Goal: Information Seeking & Learning: Check status

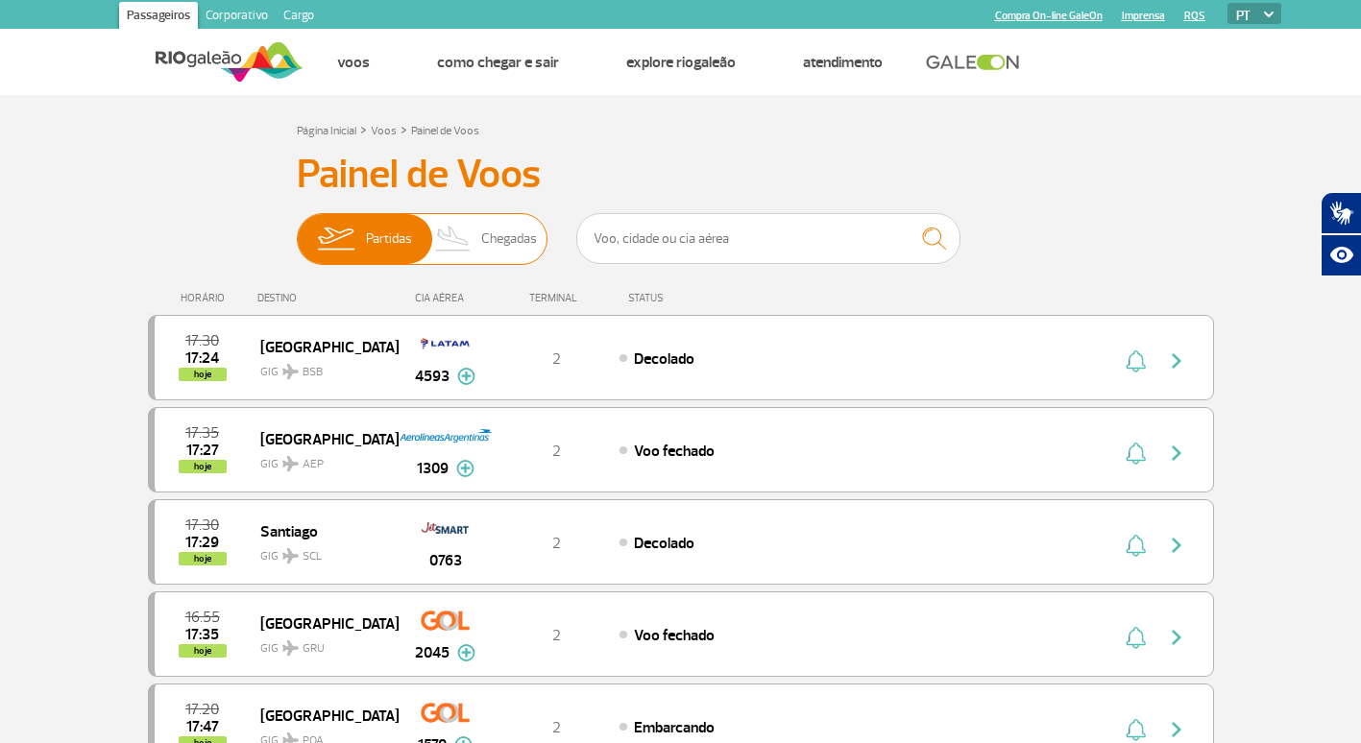
click at [507, 224] on span "Chegadas" at bounding box center [509, 239] width 56 height 50
click at [297, 230] on input "Partidas Chegadas" at bounding box center [297, 230] width 0 height 0
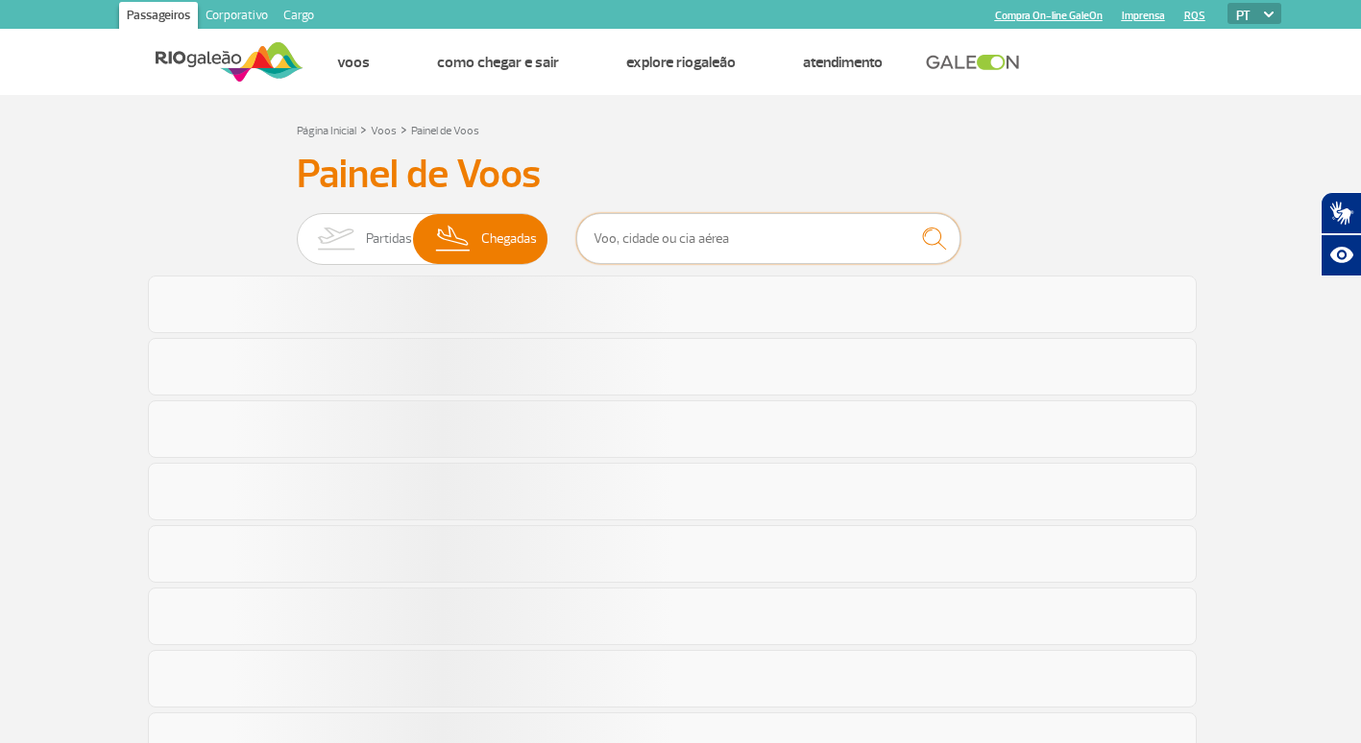
click at [715, 232] on input "text" at bounding box center [768, 238] width 384 height 51
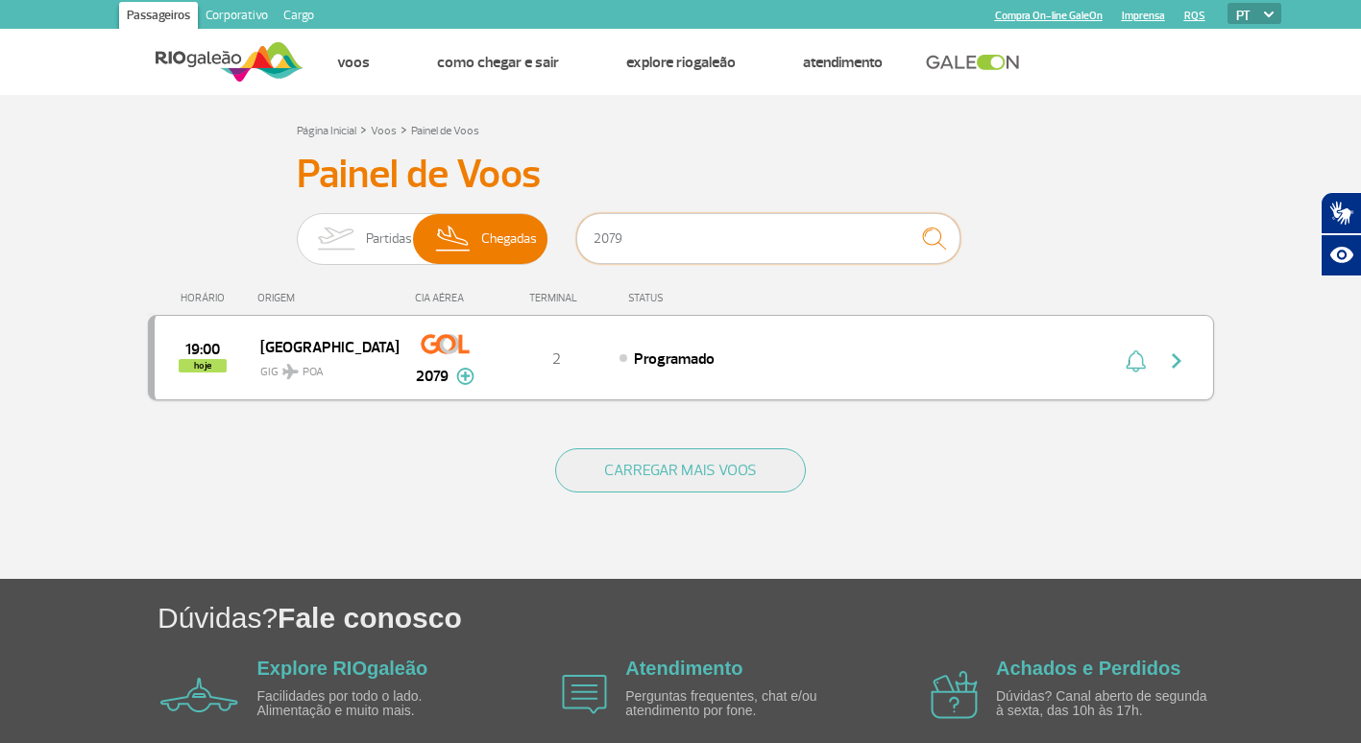
type input "2079"
click at [1171, 361] on img "button" at bounding box center [1176, 361] width 23 height 23
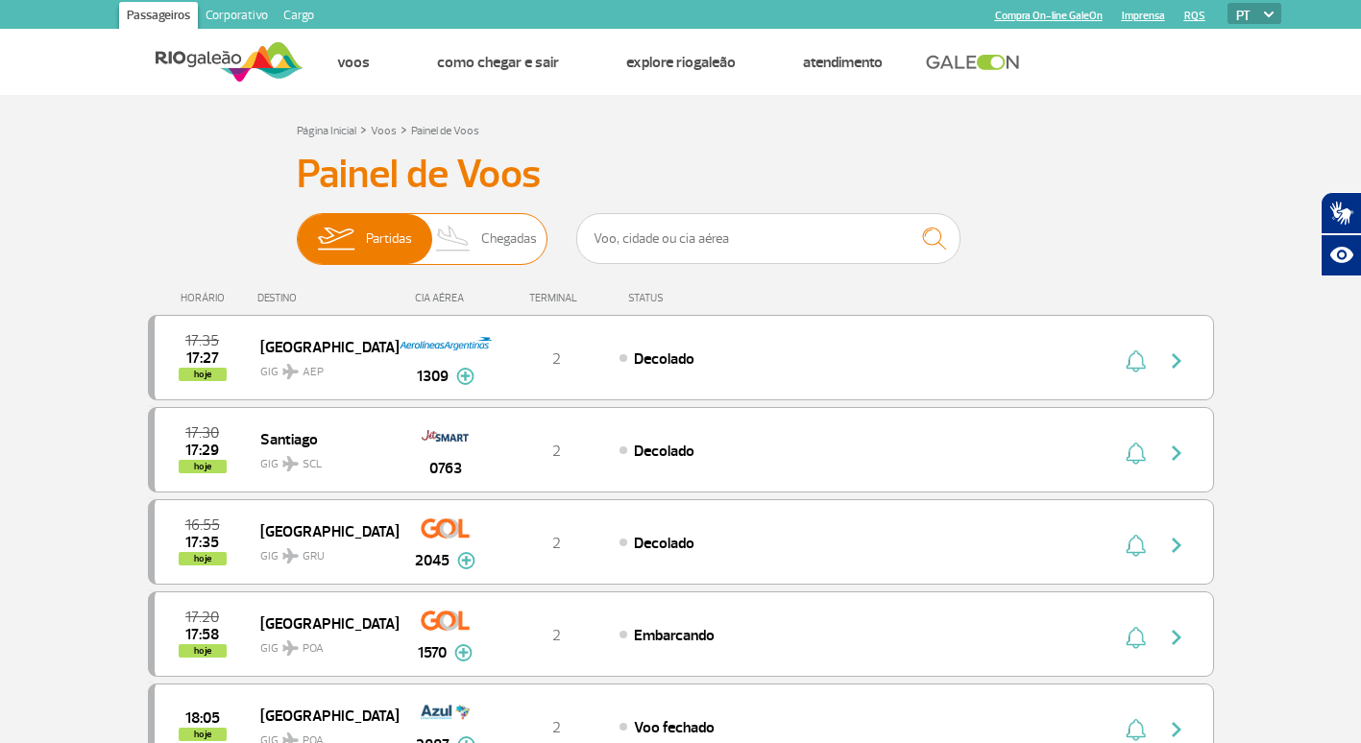
click at [493, 255] on span "Chegadas" at bounding box center [509, 239] width 56 height 50
click at [297, 230] on input "Partidas Chegadas" at bounding box center [297, 230] width 0 height 0
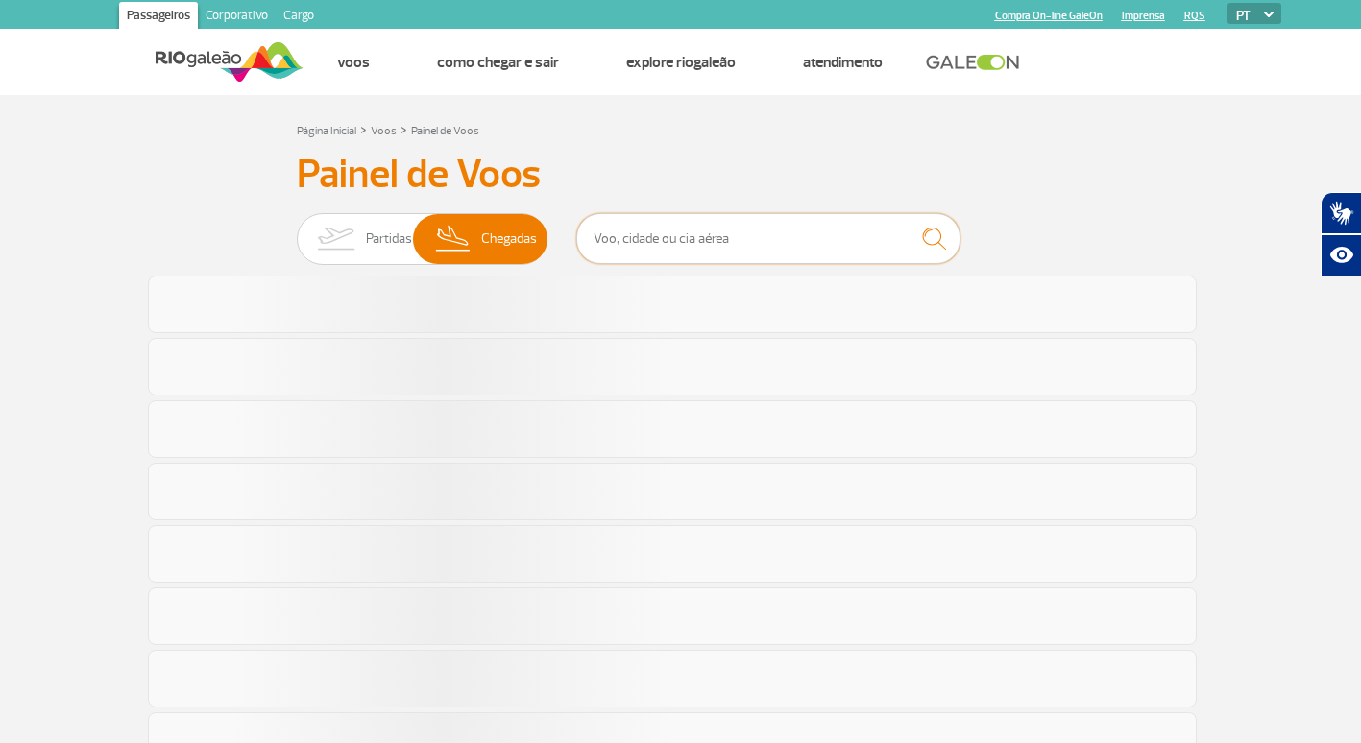
click at [708, 241] on input "text" at bounding box center [768, 238] width 384 height 51
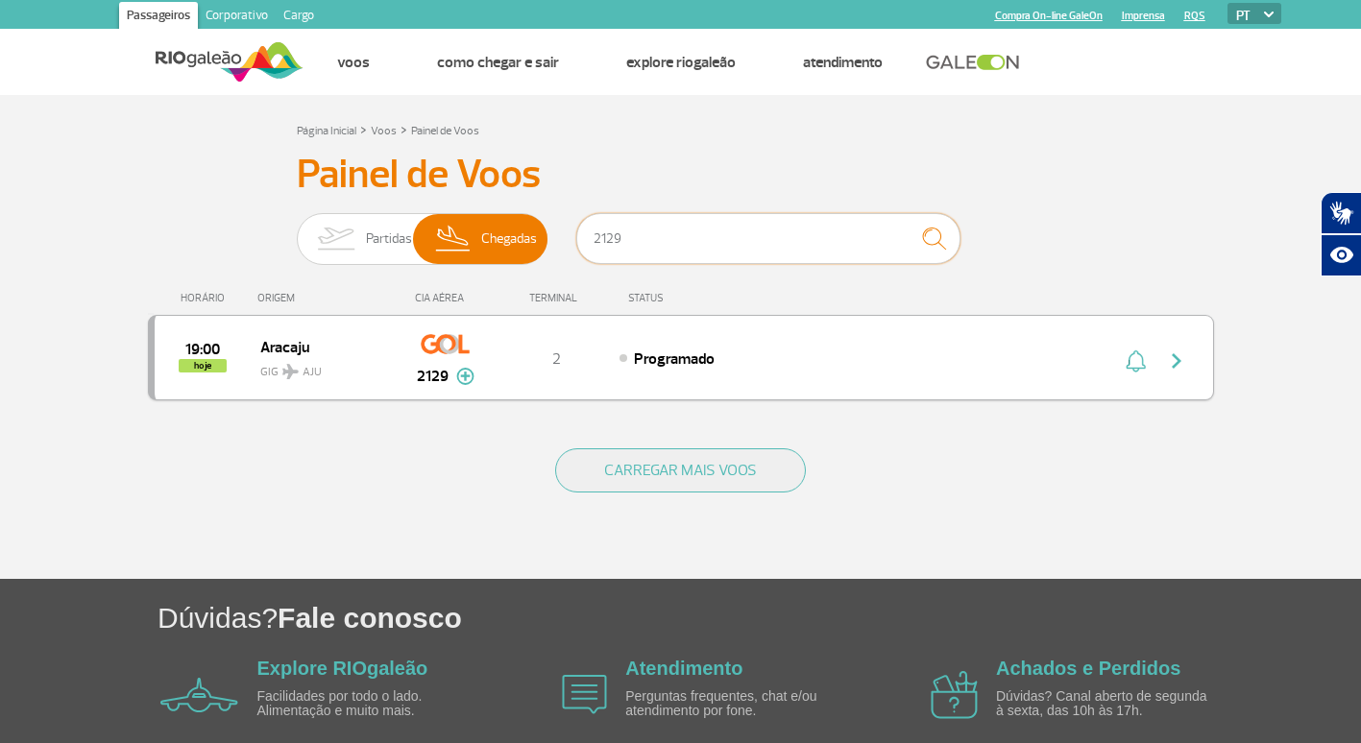
type input "2129"
click at [1180, 362] on img "button" at bounding box center [1176, 361] width 23 height 23
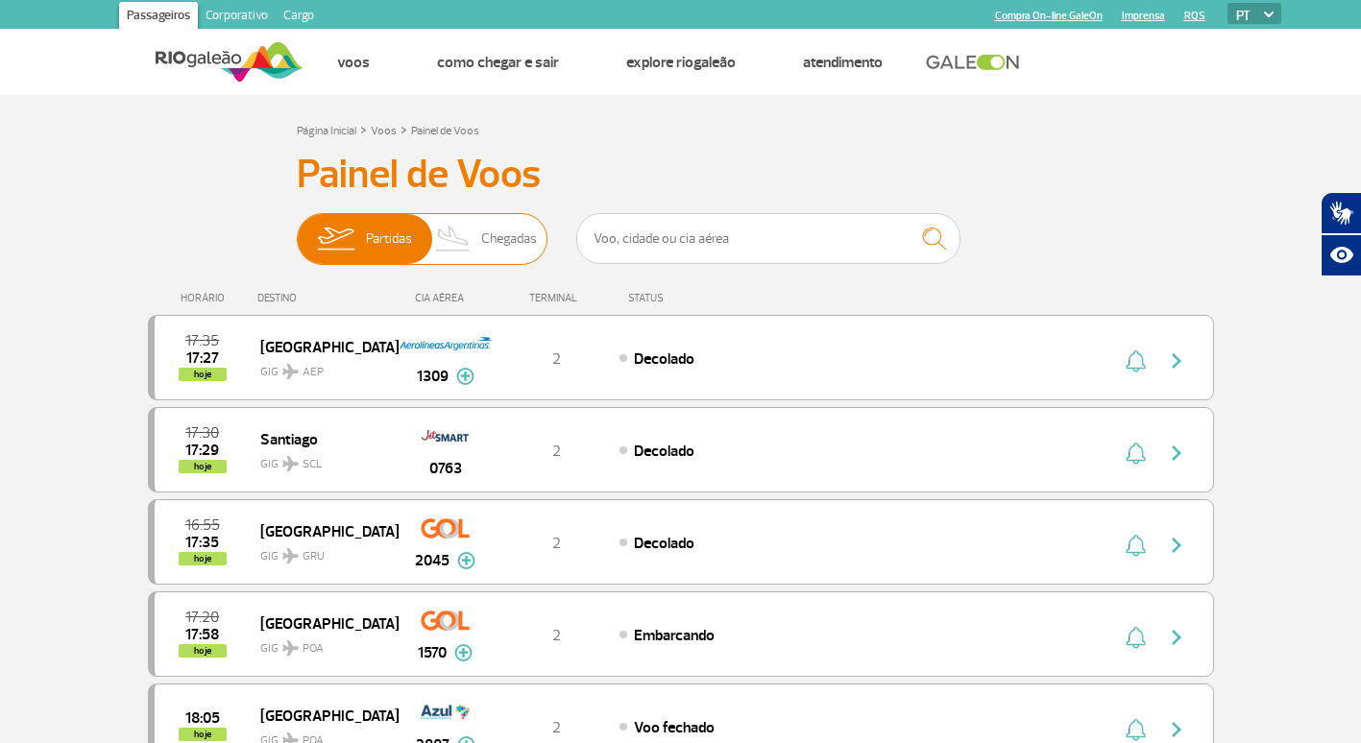
click at [481, 240] on span "Chegadas" at bounding box center [509, 239] width 56 height 50
click at [297, 230] on input "Partidas Chegadas" at bounding box center [297, 230] width 0 height 0
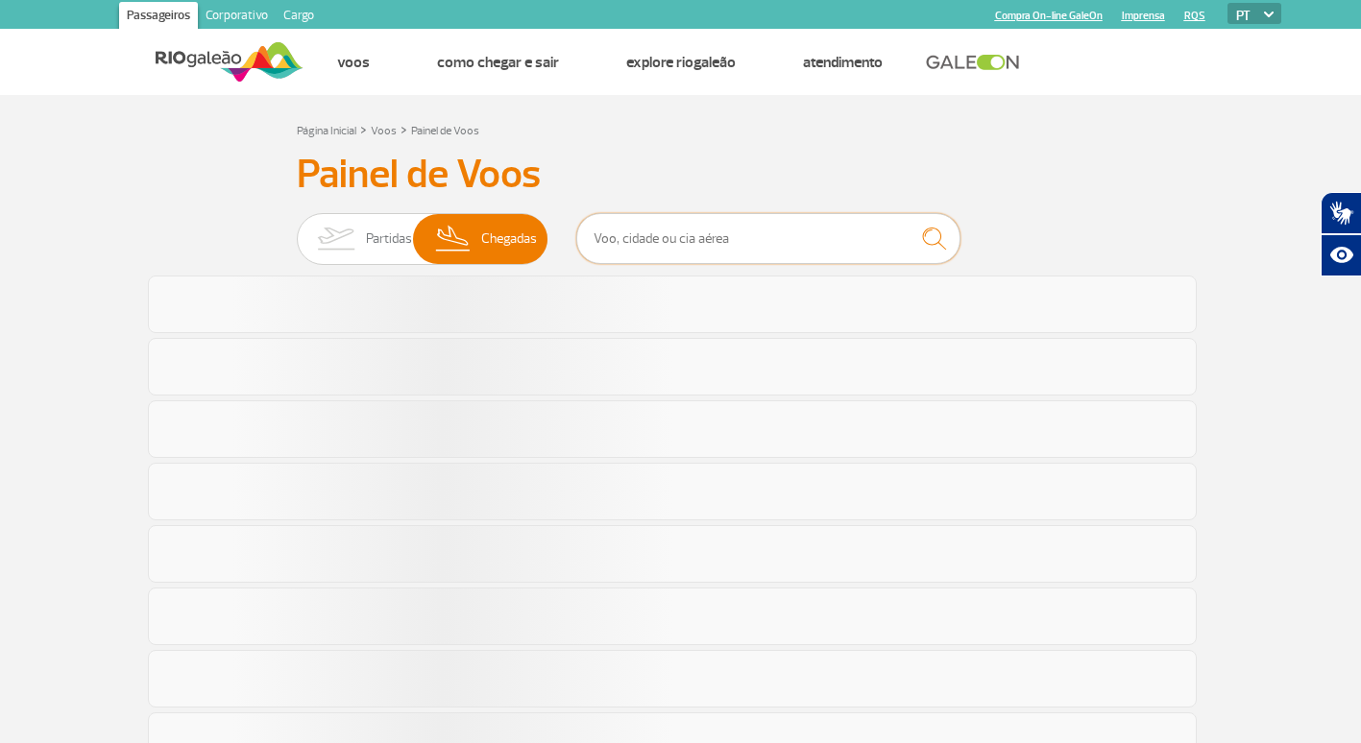
click at [646, 236] on input "text" at bounding box center [768, 238] width 384 height 51
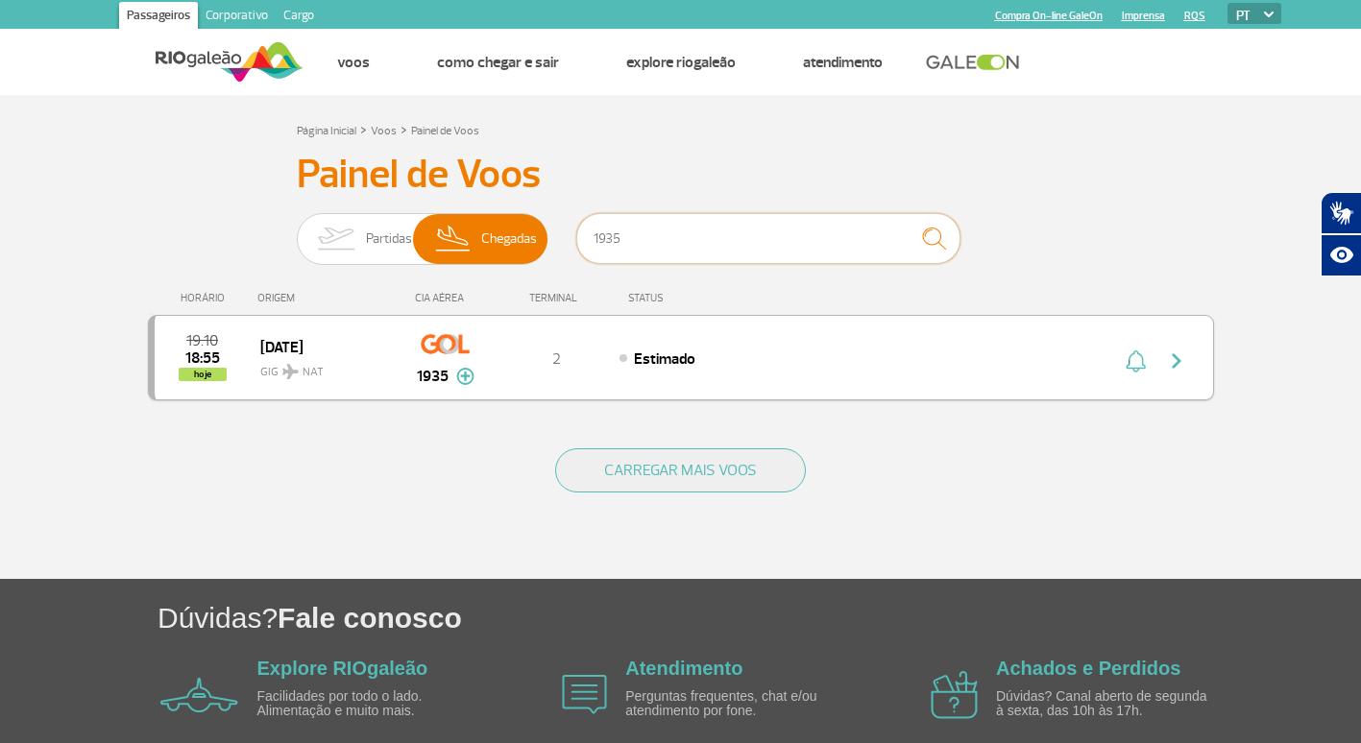
type input "1935"
click at [1185, 357] on img "button" at bounding box center [1176, 361] width 23 height 23
